Goal: Task Accomplishment & Management: Manage account settings

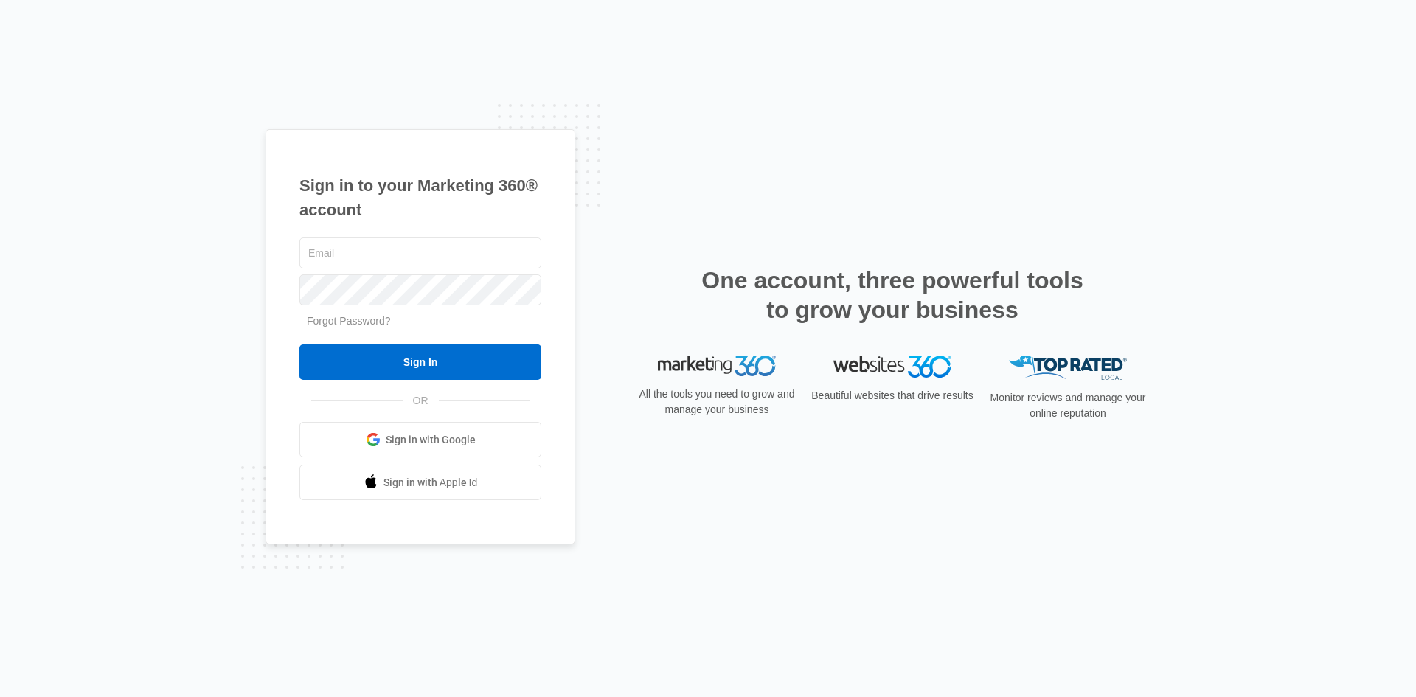
type input "[PERSON_NAME][EMAIL_ADDRESS][DOMAIN_NAME]"
click at [455, 365] on input "Sign In" at bounding box center [420, 361] width 242 height 35
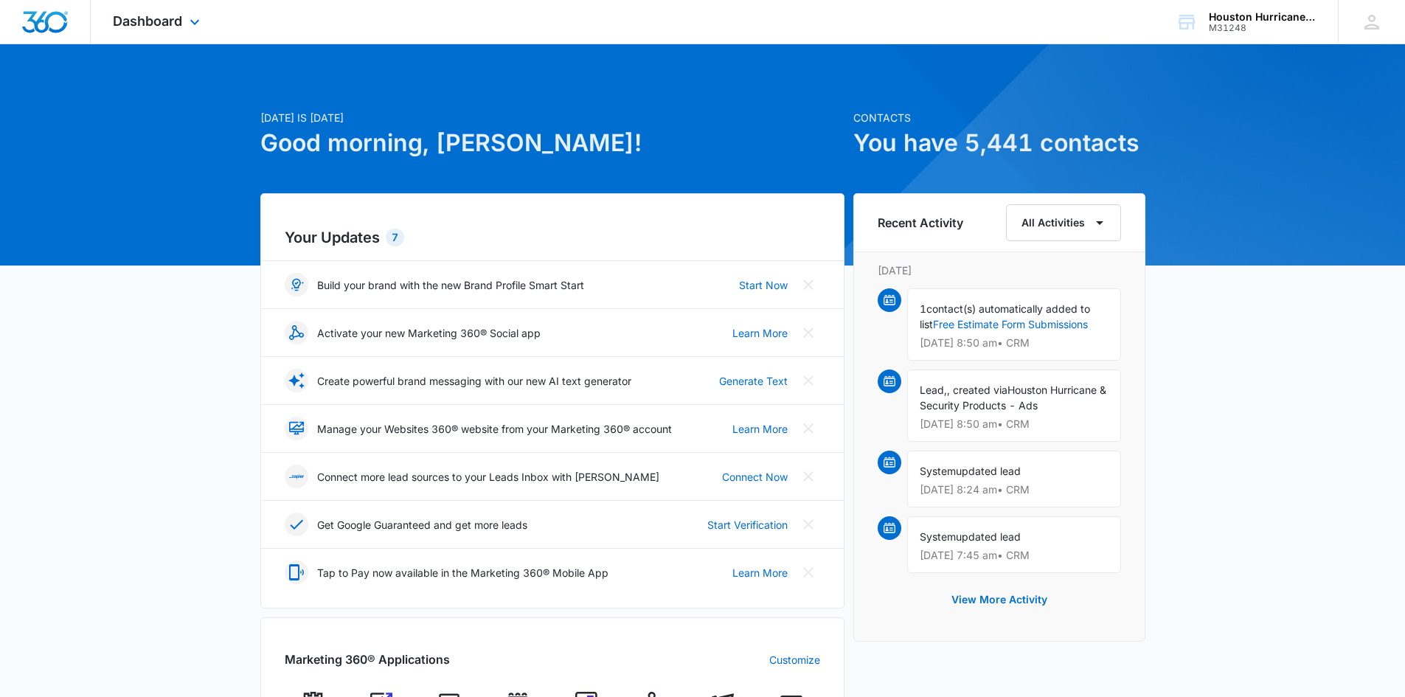
click at [171, 12] on div "Dashboard Apps Reputation Websites Forms CRM Email Social Shop Payments POS Con…" at bounding box center [158, 22] width 135 height 44
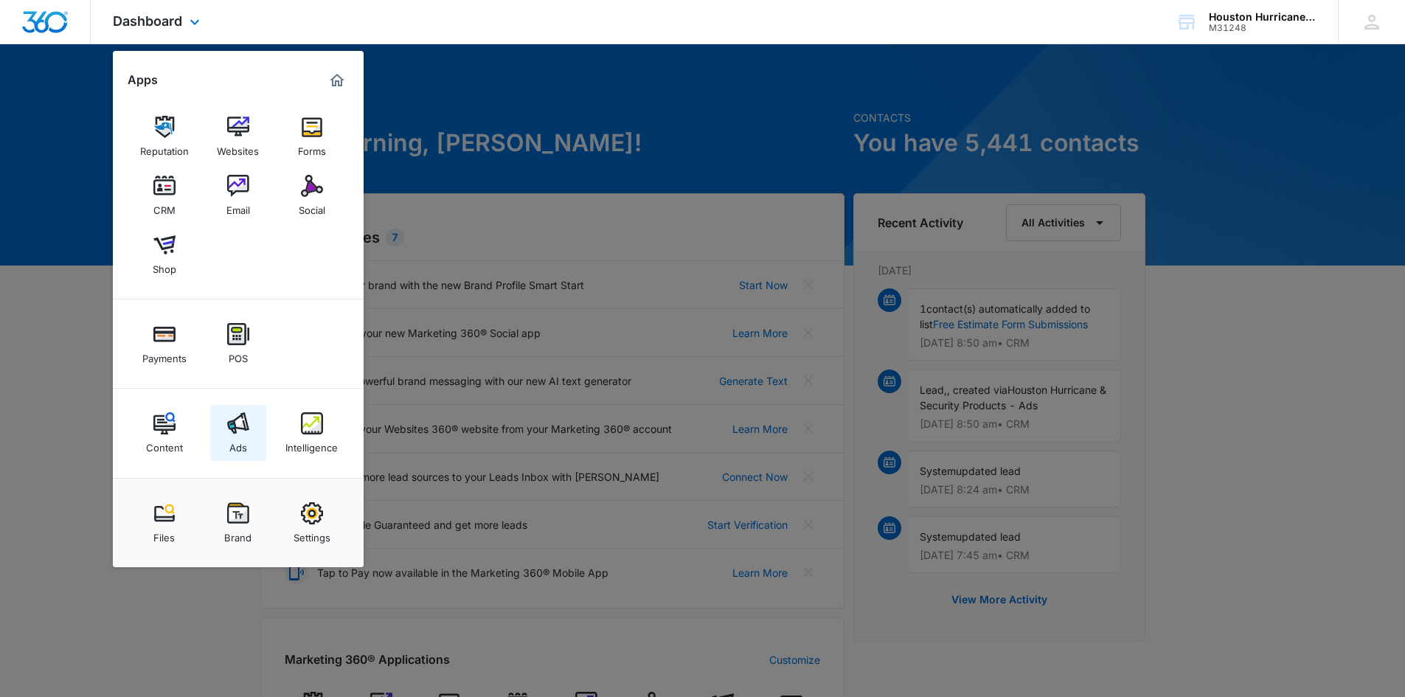
click at [244, 442] on div "Ads" at bounding box center [238, 443] width 18 height 19
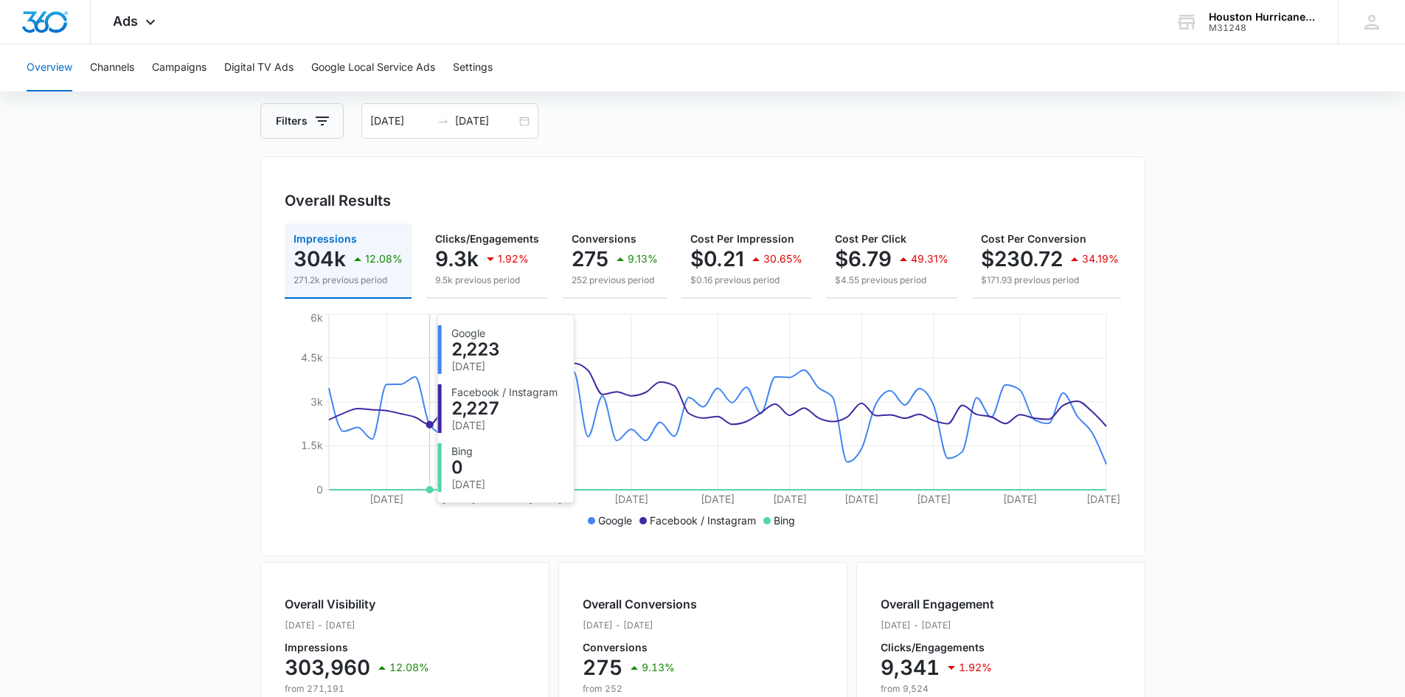
scroll to position [69, 0]
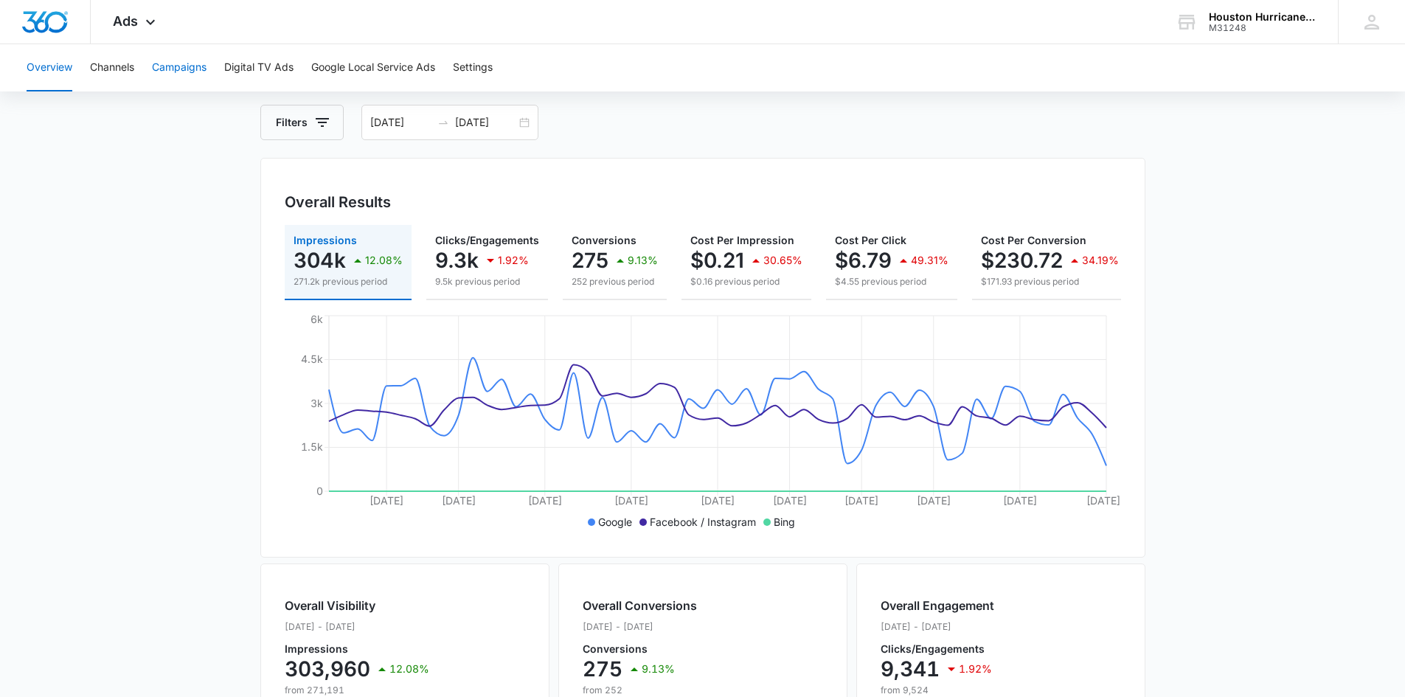
click at [170, 69] on button "Campaigns" at bounding box center [179, 67] width 55 height 47
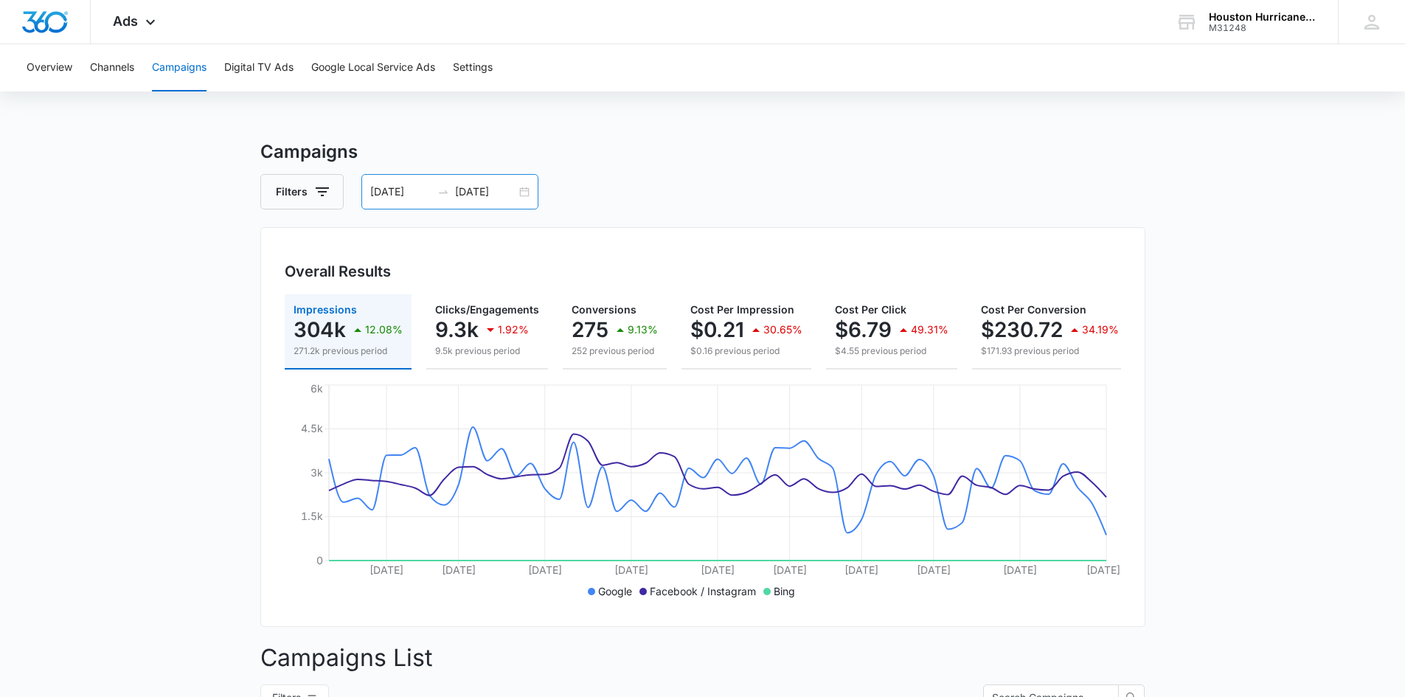
click at [527, 191] on div "08/01/2025 09/24/2025" at bounding box center [449, 191] width 177 height 35
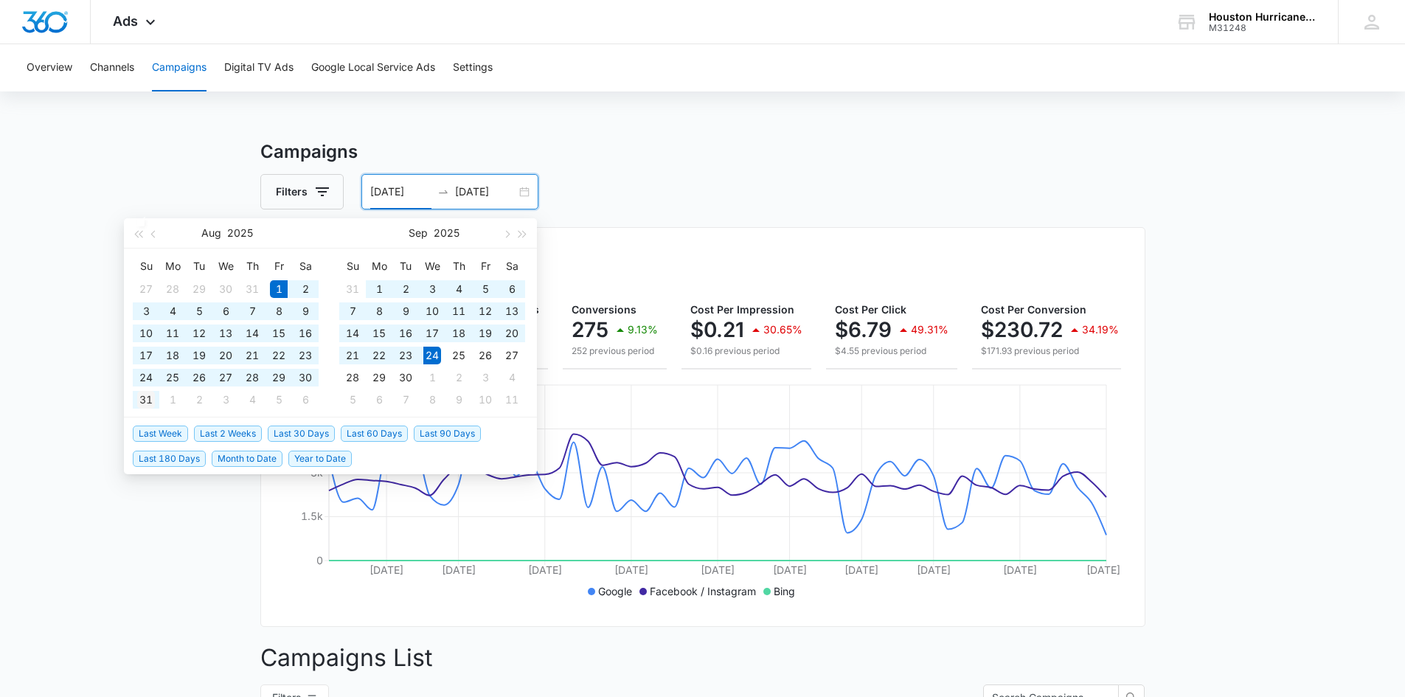
type input "[DATE]"
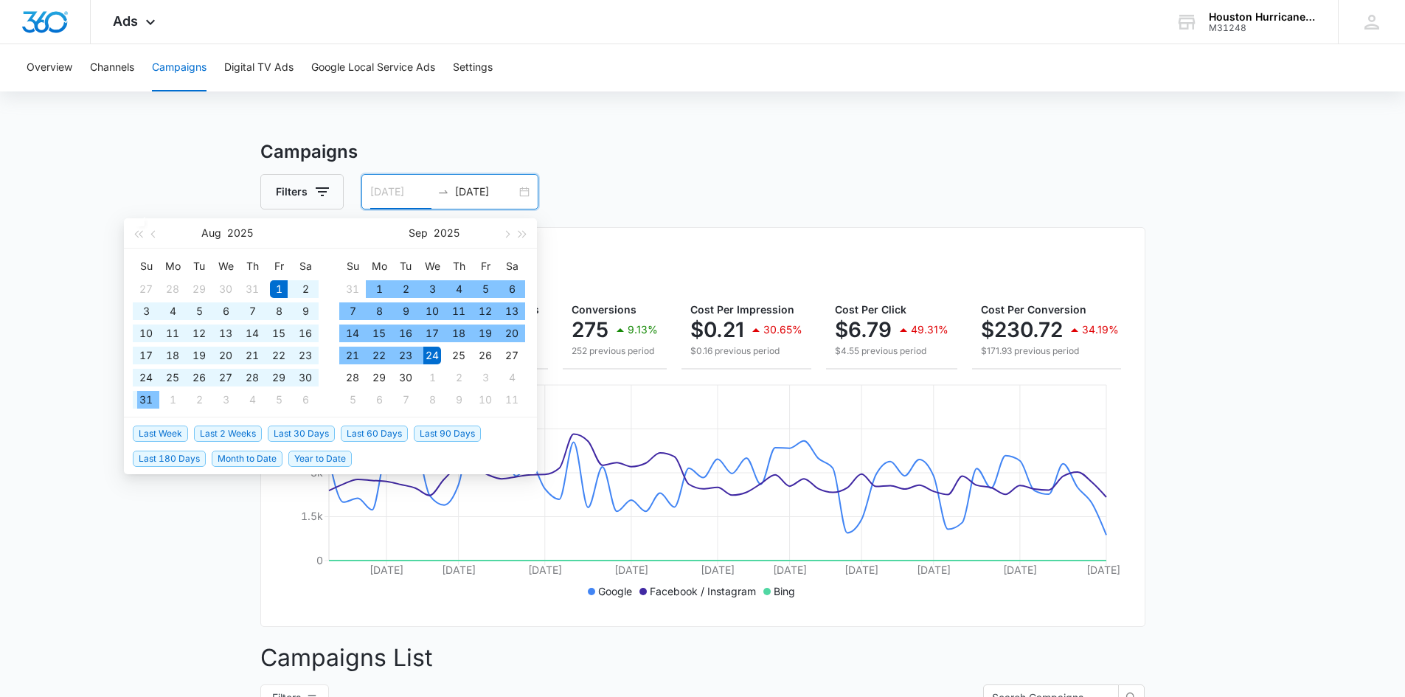
click at [149, 401] on div "31" at bounding box center [146, 400] width 18 height 18
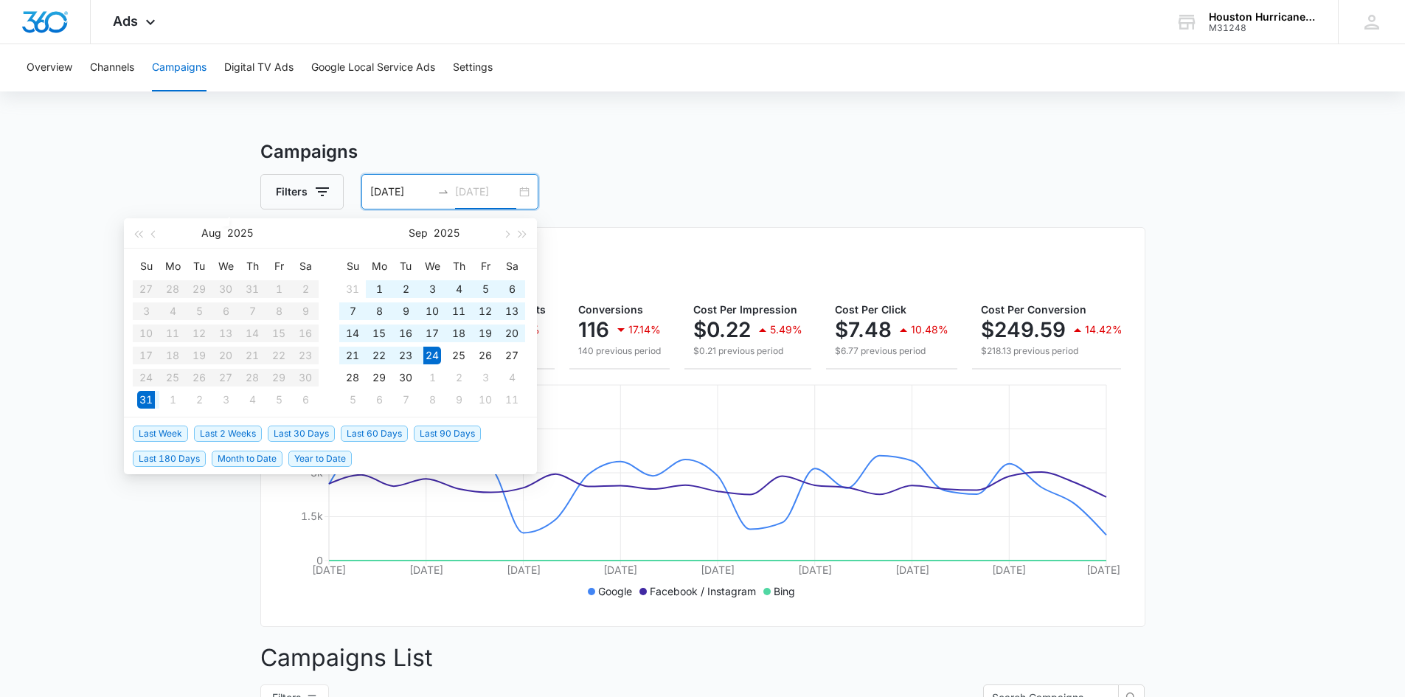
click at [151, 396] on div "31" at bounding box center [146, 400] width 18 height 18
type input "09/24/2025"
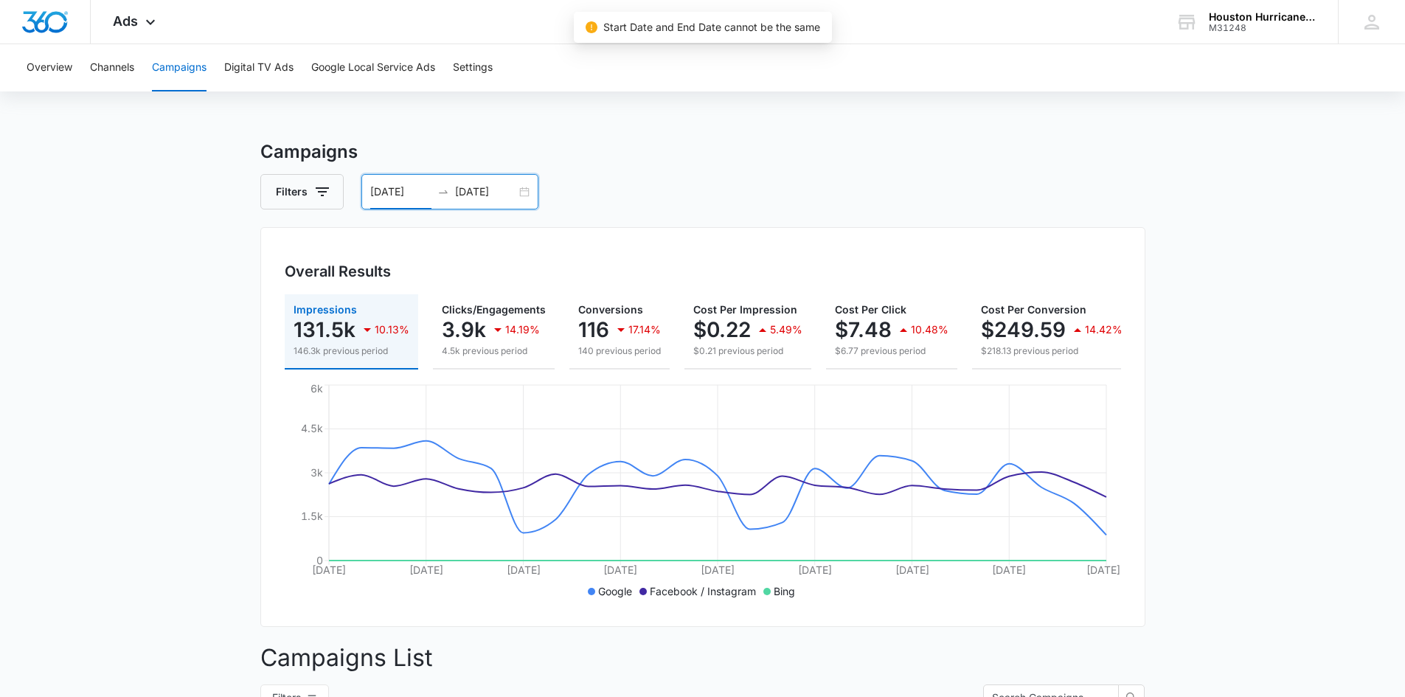
click at [423, 189] on input "[DATE]" at bounding box center [400, 192] width 61 height 16
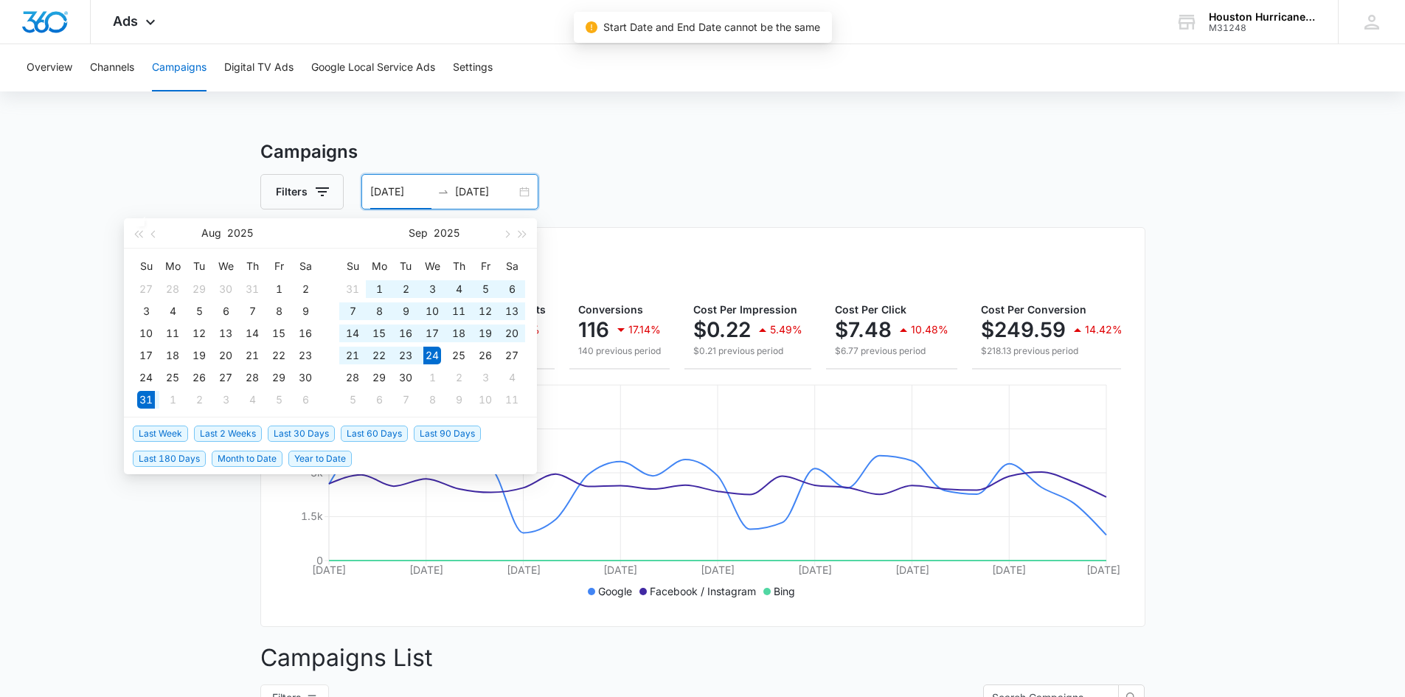
click at [400, 191] on input "[DATE]" at bounding box center [400, 192] width 61 height 16
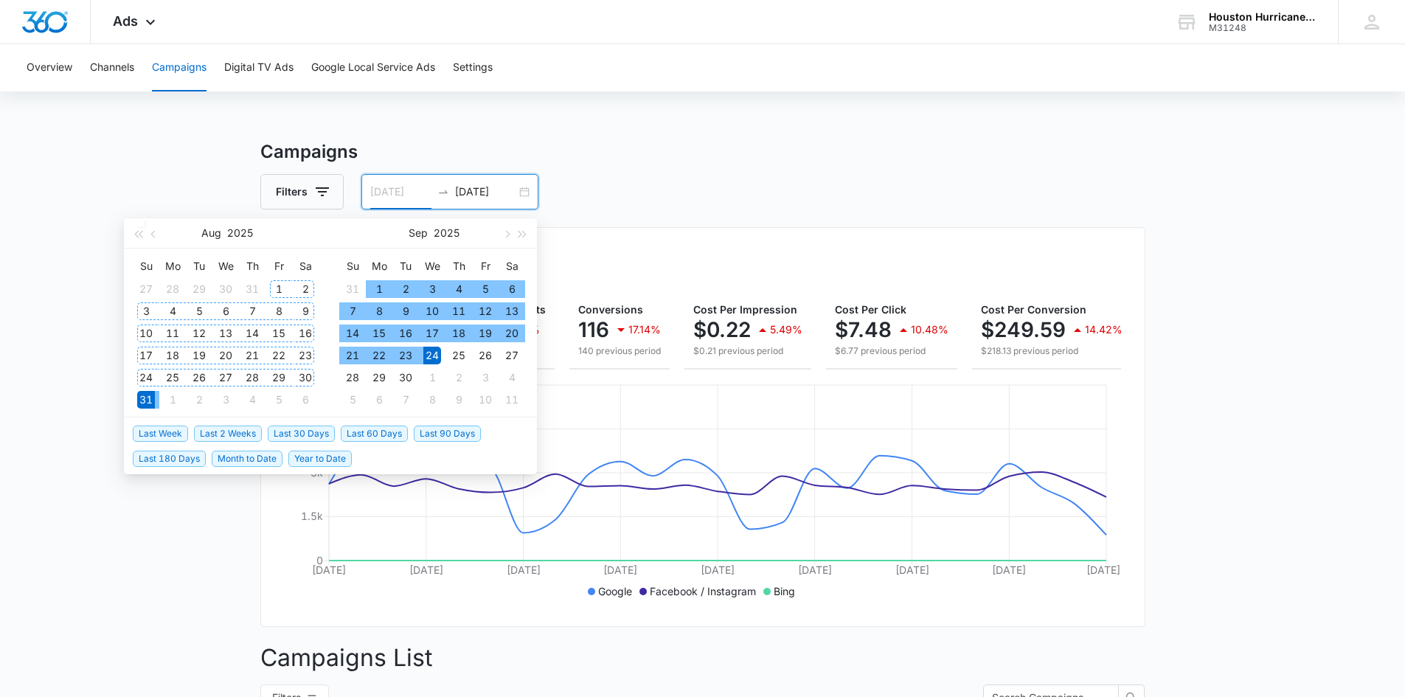
click at [277, 291] on div "1" at bounding box center [279, 289] width 18 height 18
type input "08/01/2025"
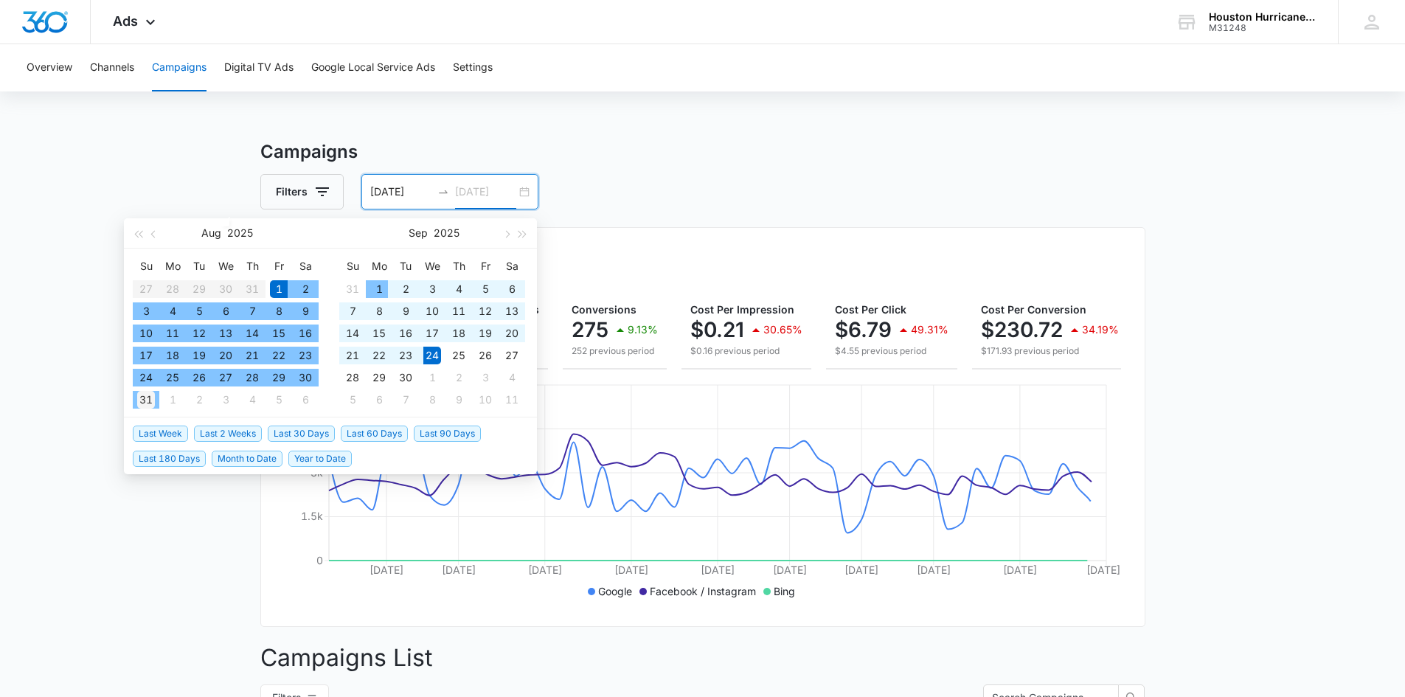
type input "08/31/2025"
click at [141, 400] on div "31" at bounding box center [146, 400] width 18 height 18
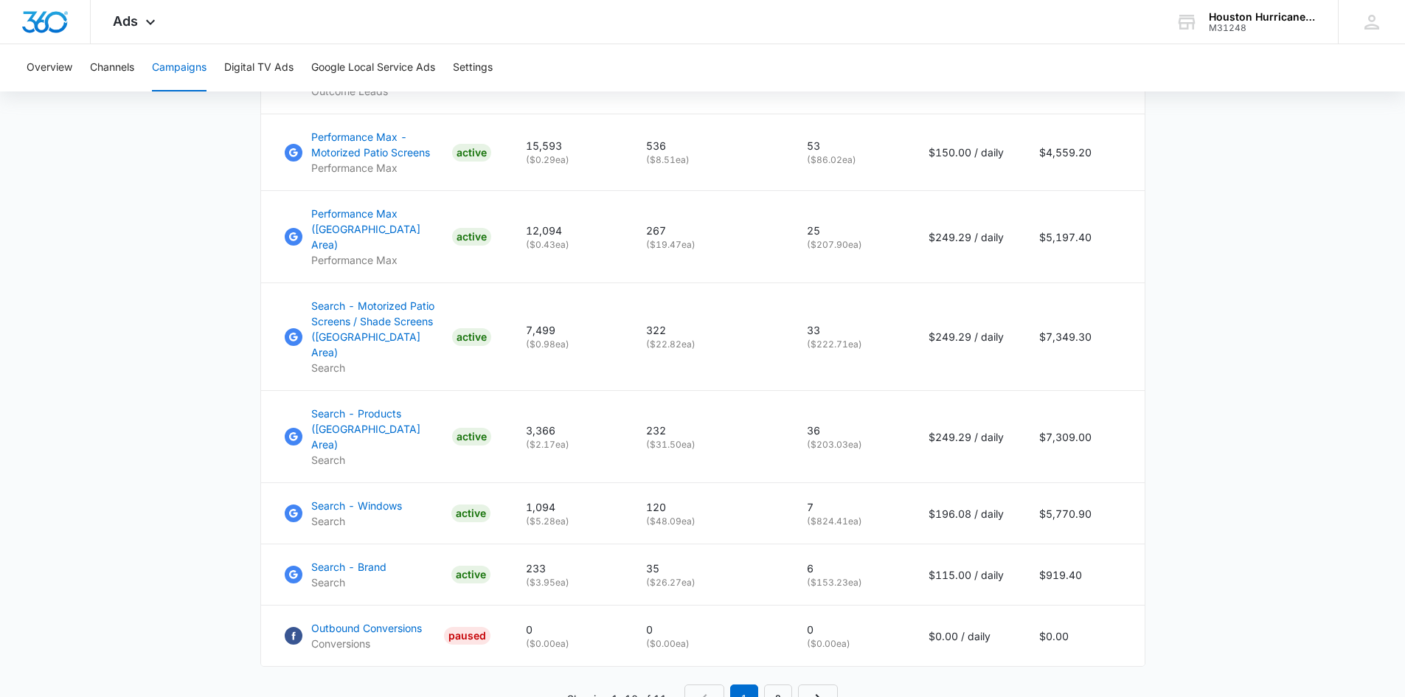
scroll to position [885, 0]
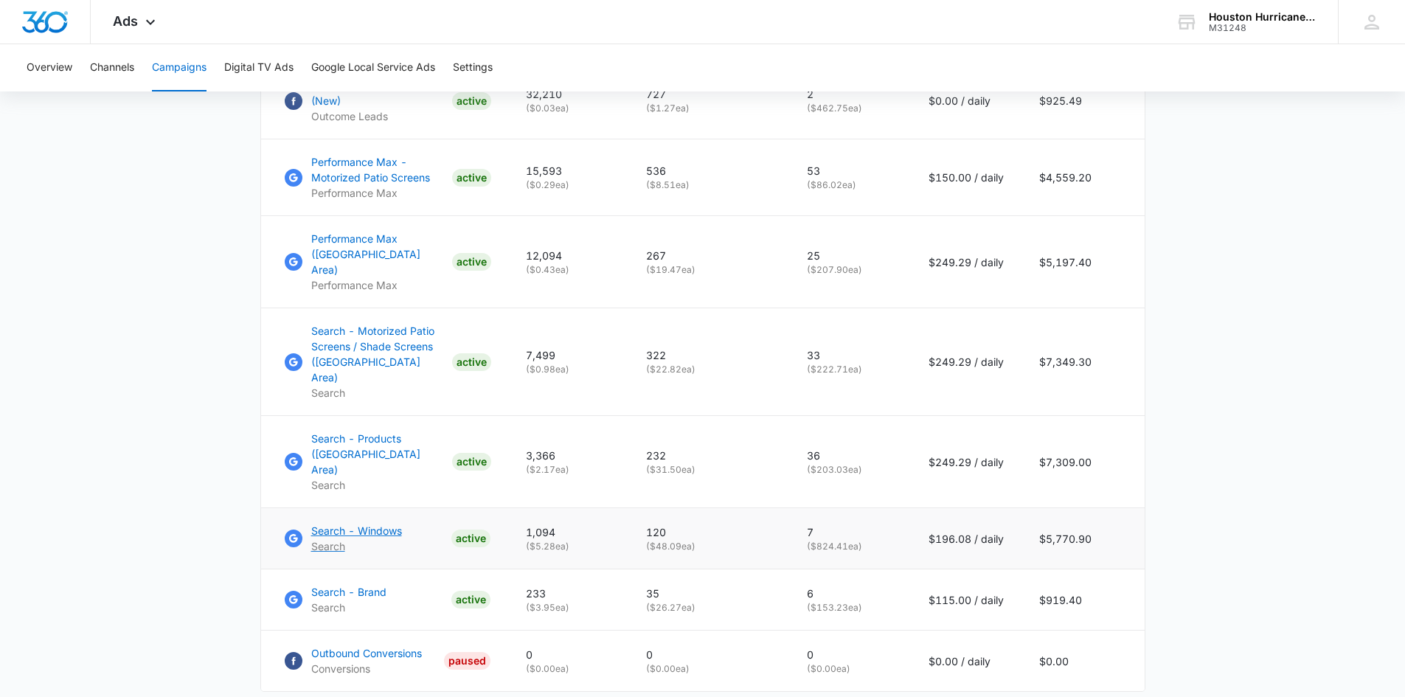
click at [387, 523] on p "Search - Windows" at bounding box center [356, 530] width 91 height 15
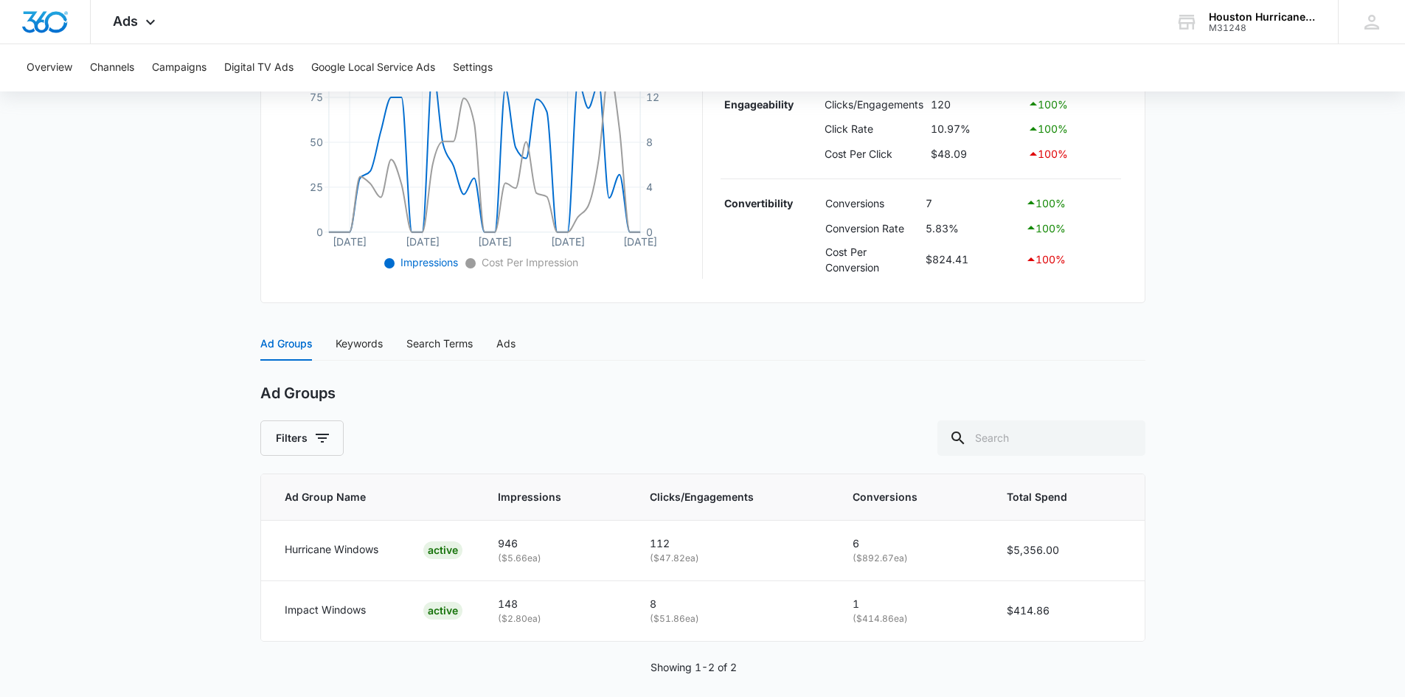
scroll to position [392, 0]
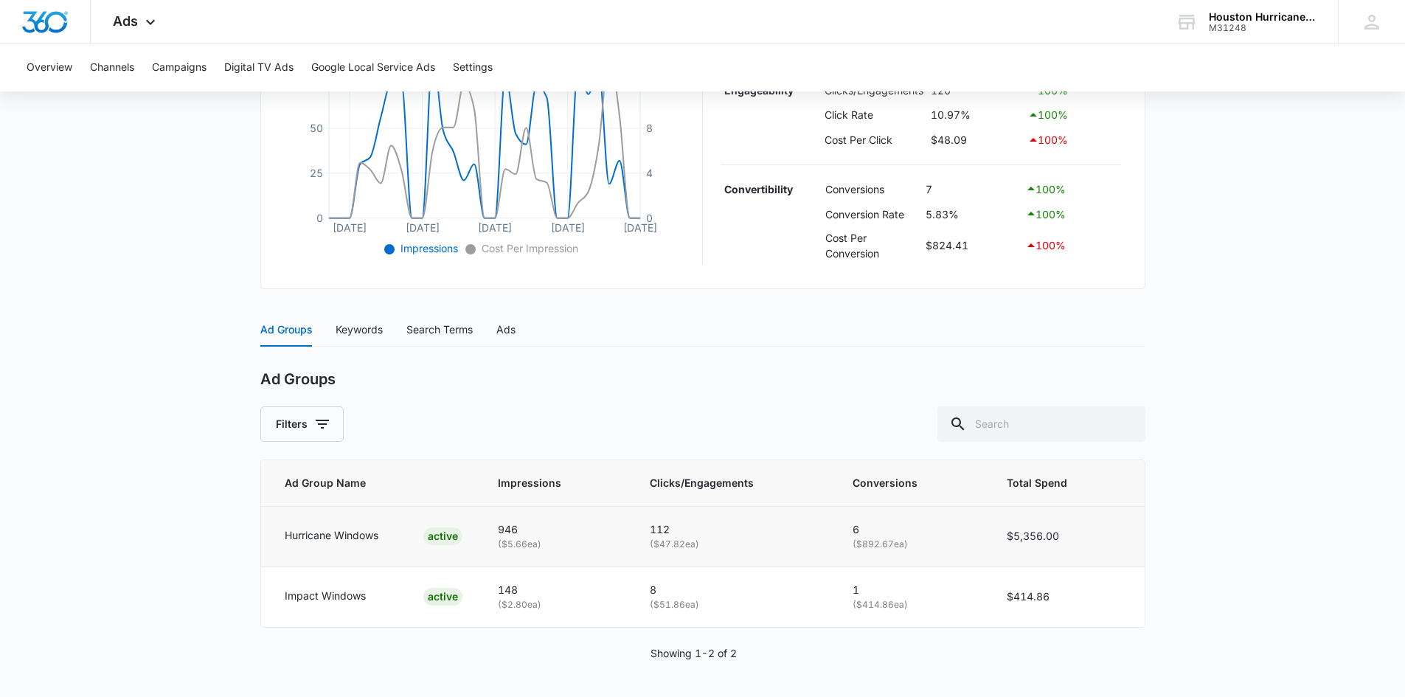
click at [350, 534] on p "Hurricane Windows" at bounding box center [332, 535] width 94 height 16
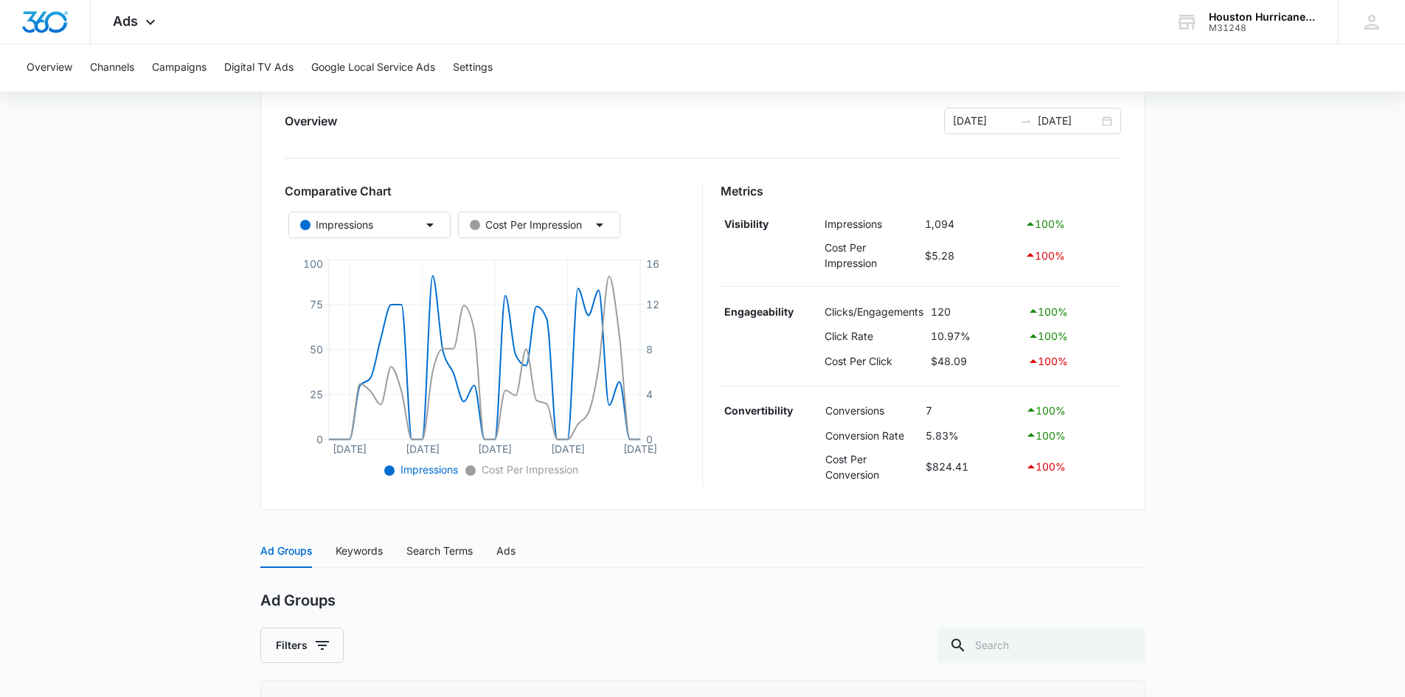
scroll to position [24, 0]
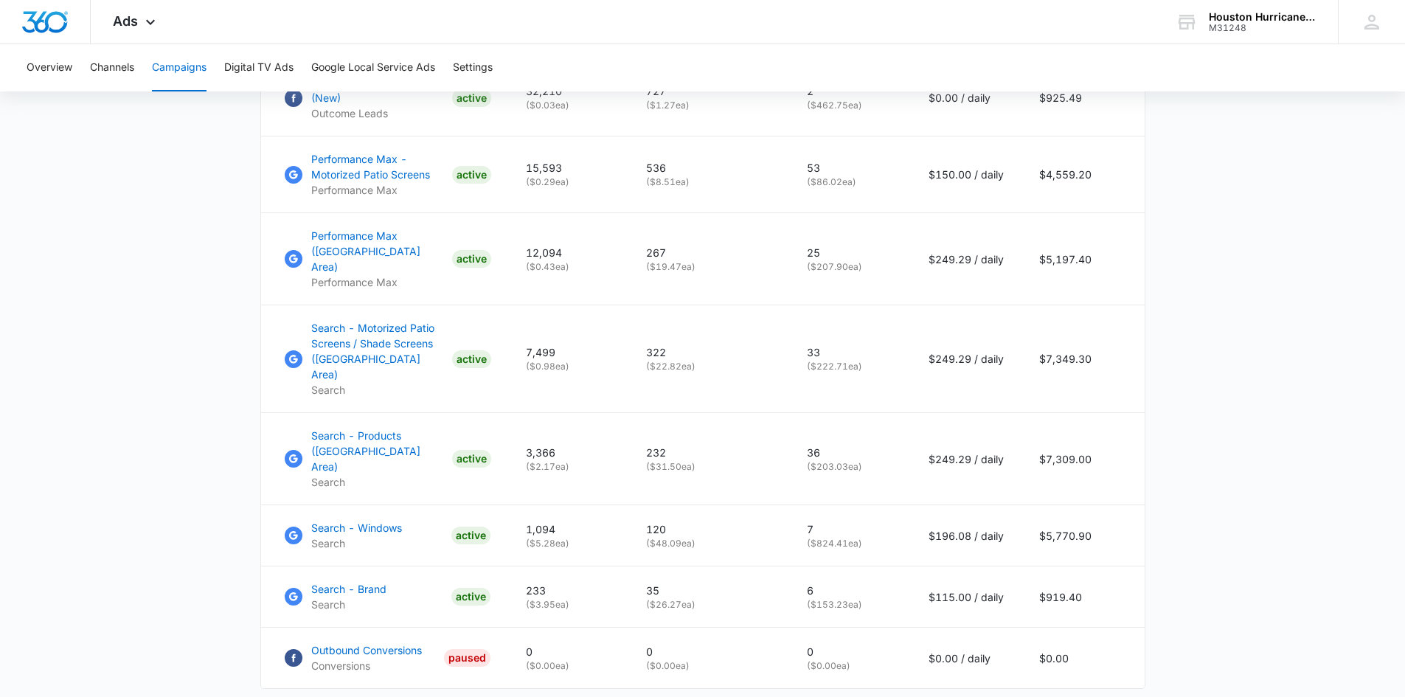
scroll to position [959, 0]
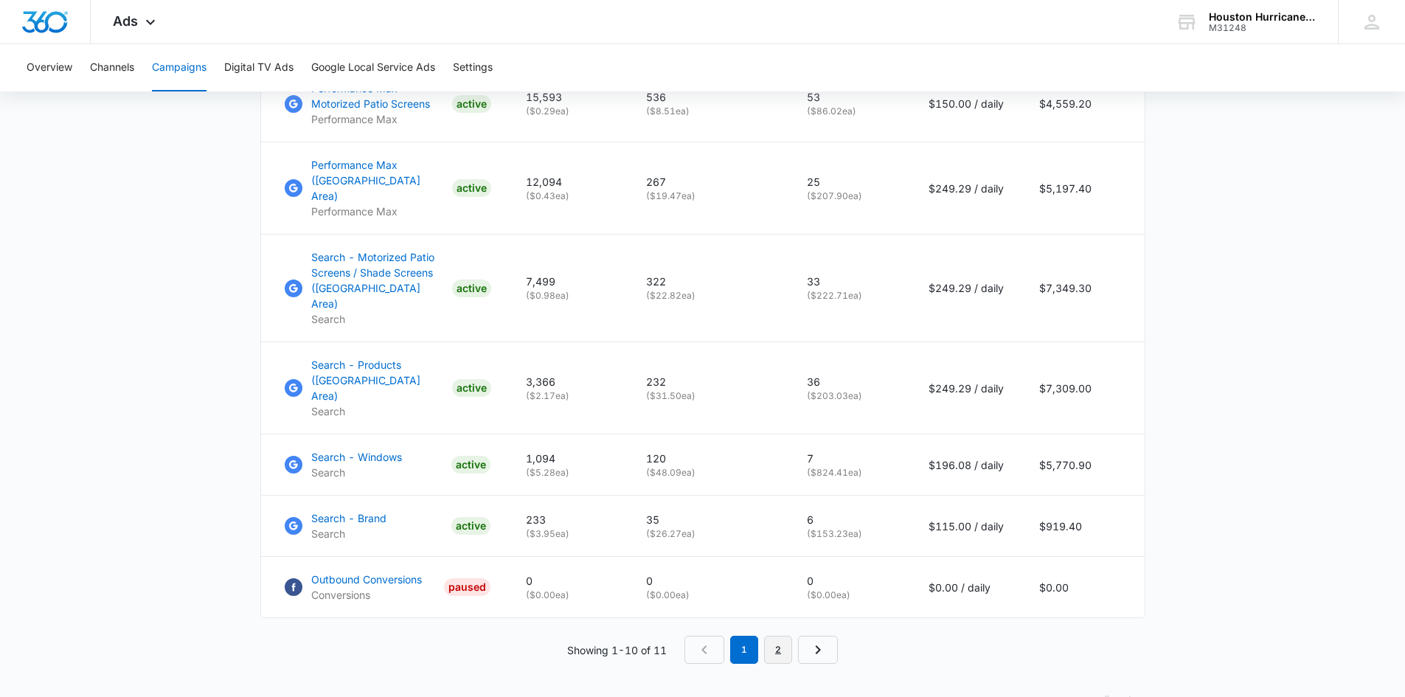
click at [775, 636] on link "2" at bounding box center [778, 650] width 28 height 28
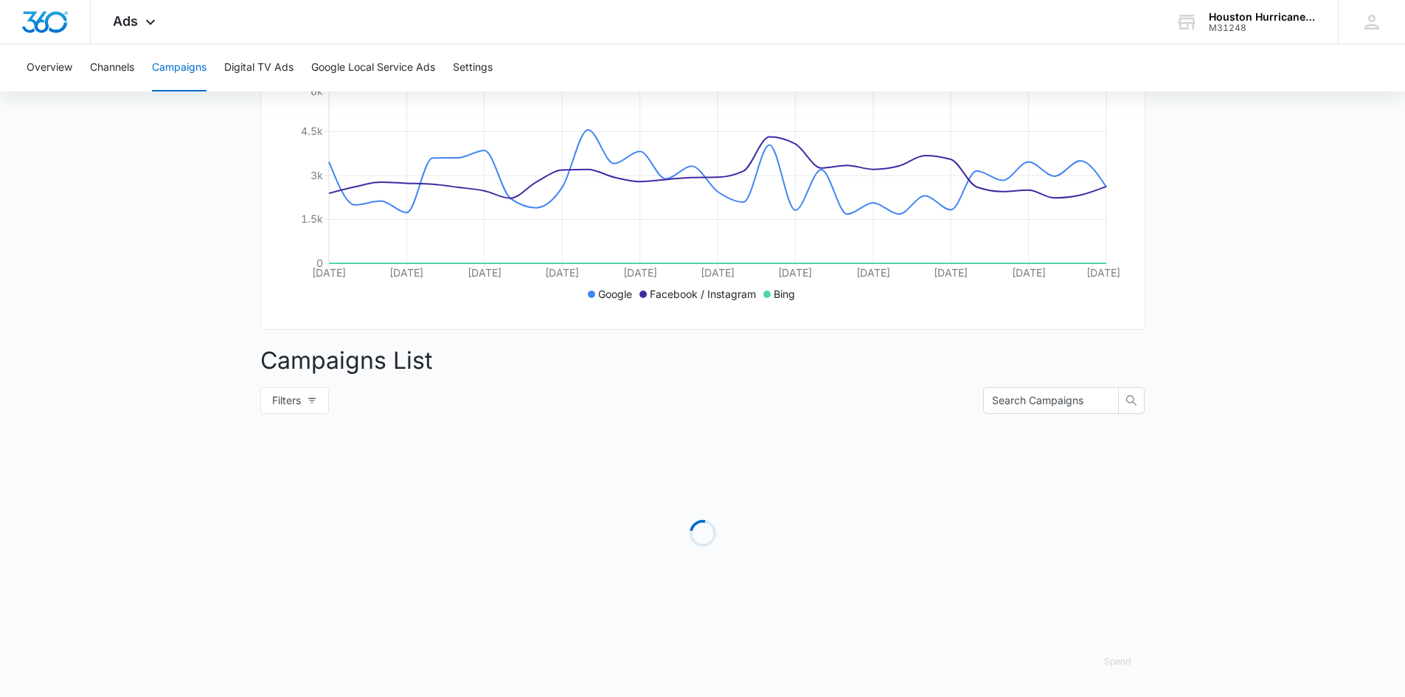
scroll to position [330, 0]
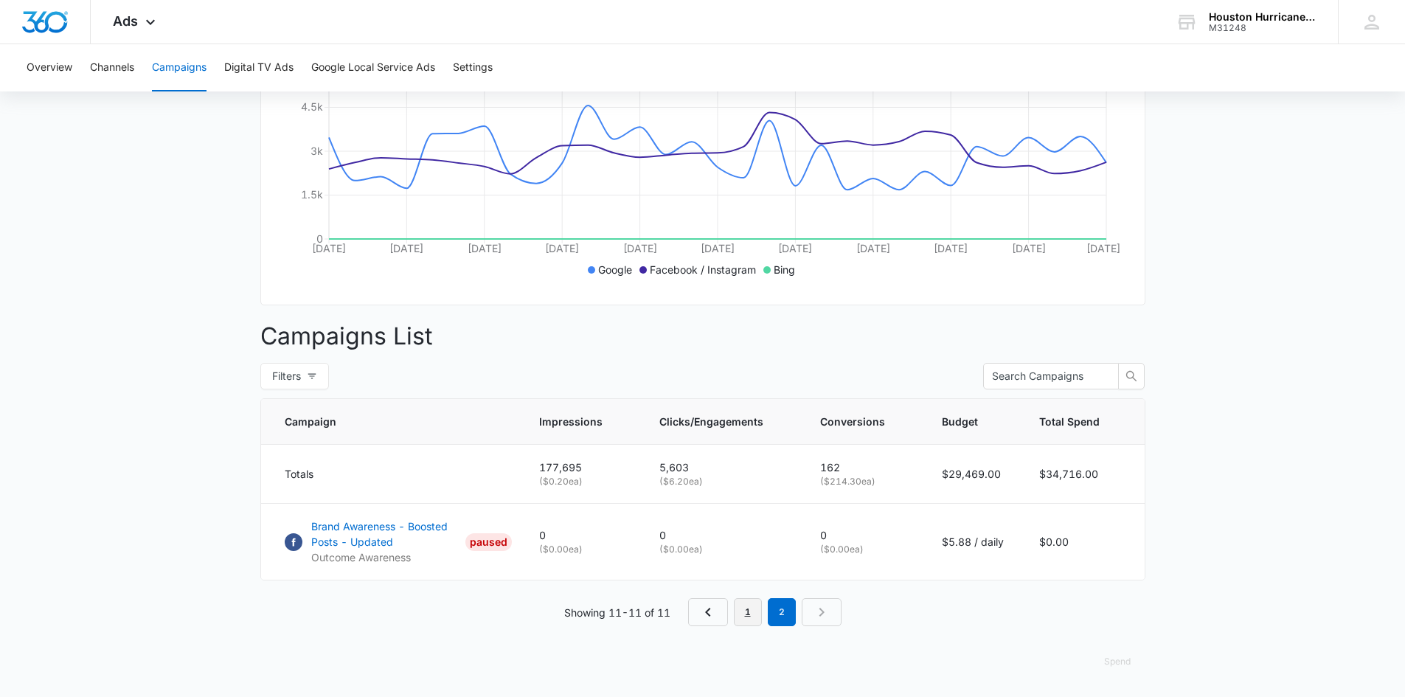
click at [748, 612] on link "1" at bounding box center [748, 612] width 28 height 28
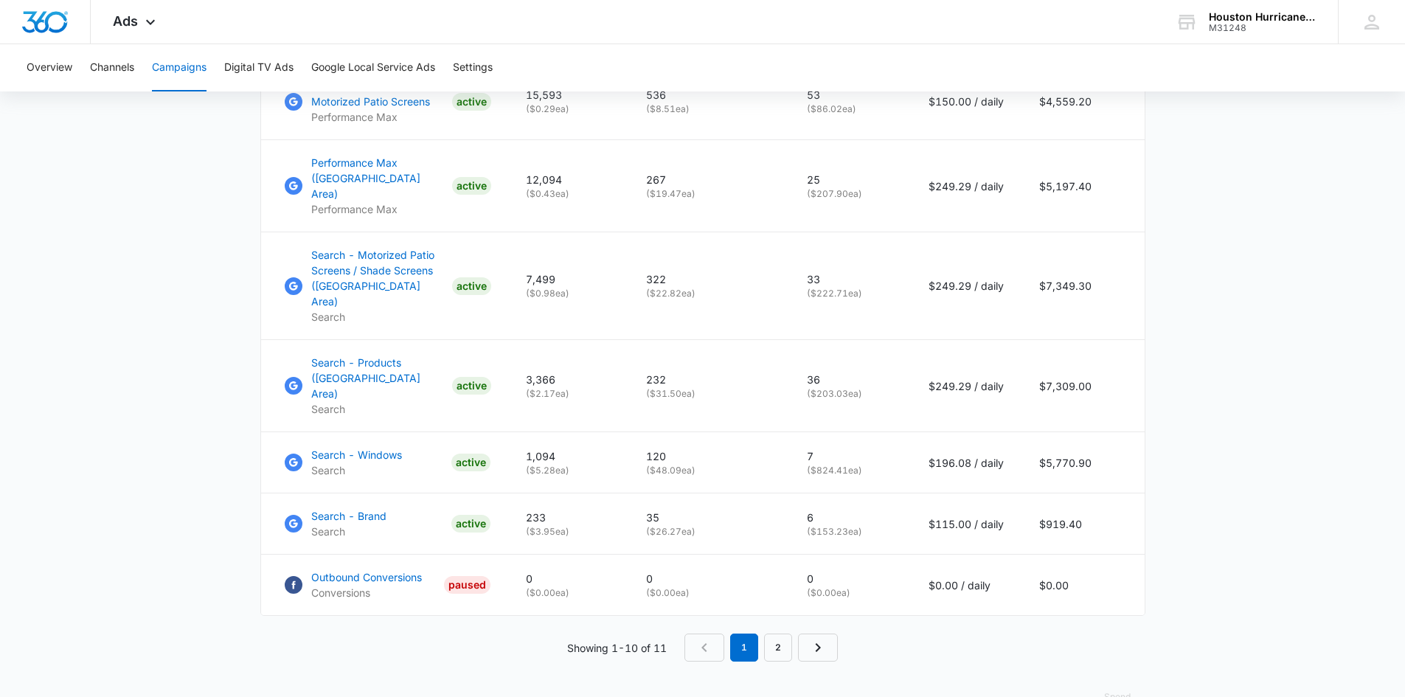
scroll to position [592, 0]
